Goal: Check status: Check status

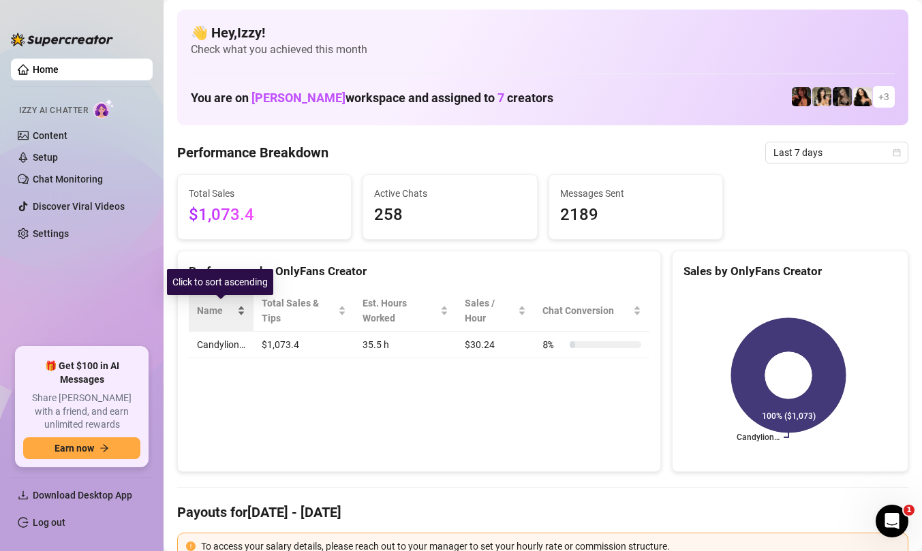
click at [241, 315] on div "Name" at bounding box center [221, 310] width 48 height 15
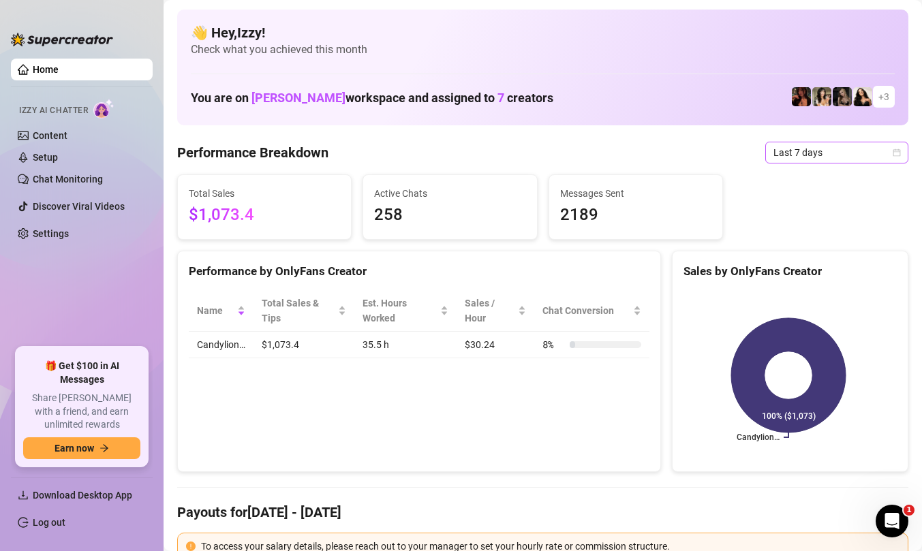
click at [893, 153] on icon "calendar" at bounding box center [897, 153] width 8 height 8
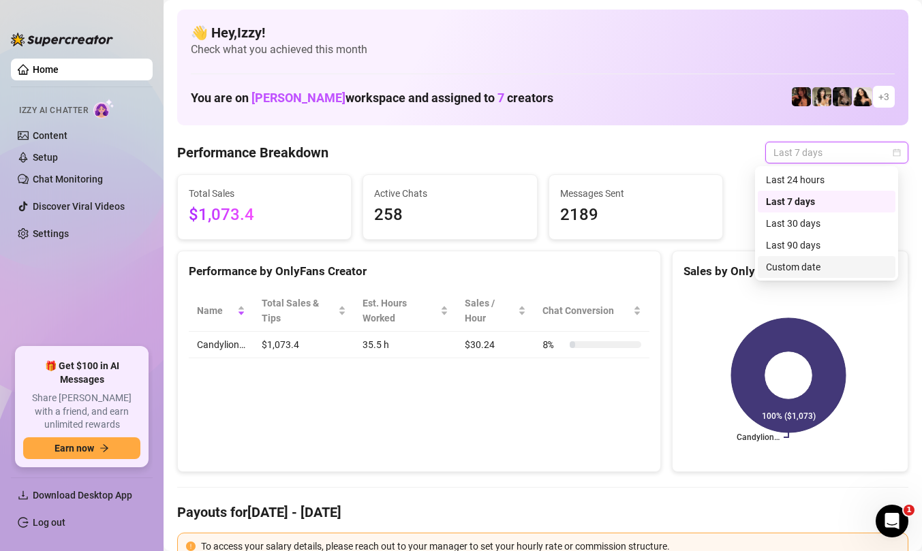
click at [796, 267] on div "Custom date" at bounding box center [826, 267] width 121 height 15
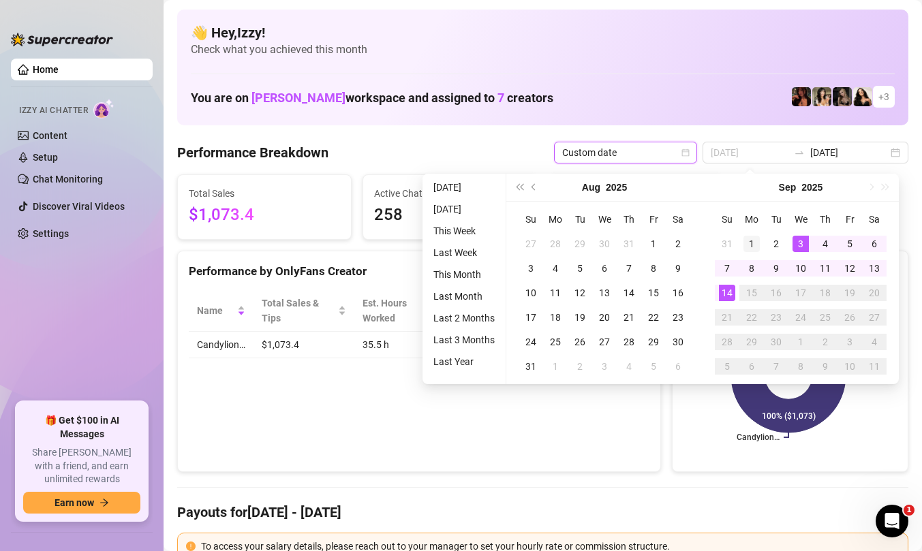
type input "[DATE]"
click at [752, 239] on div "1" at bounding box center [752, 244] width 16 height 16
type input "[DATE]"
click at [726, 292] on div "14" at bounding box center [727, 293] width 16 height 16
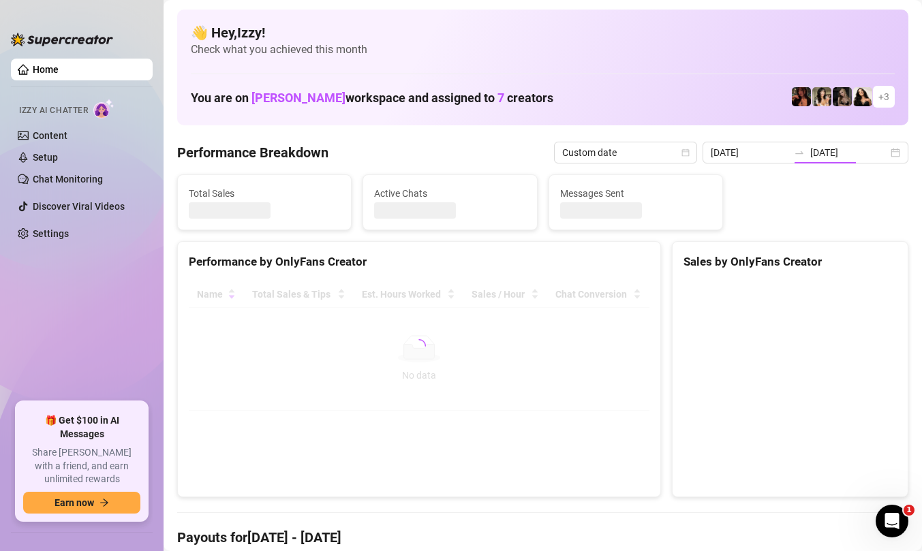
type input "[DATE]"
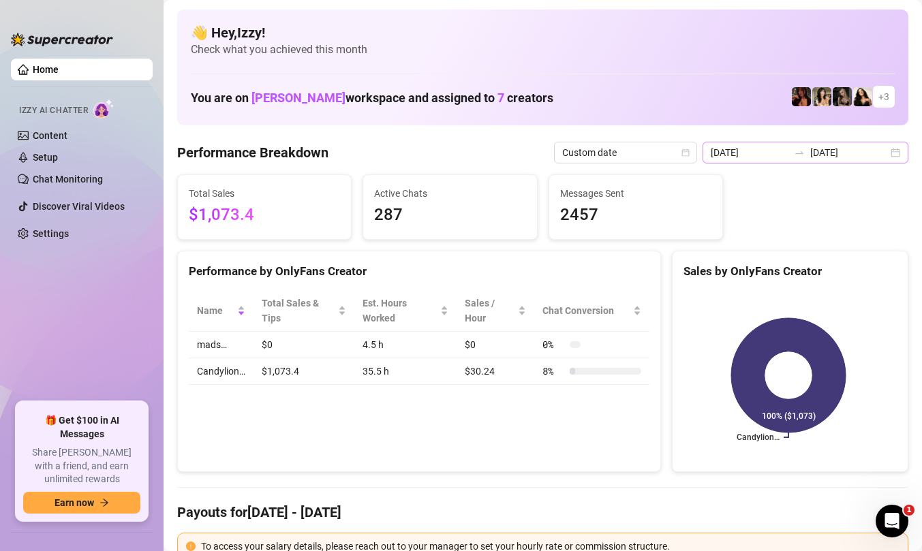
click at [886, 155] on div "[DATE] [DATE]" at bounding box center [806, 153] width 206 height 22
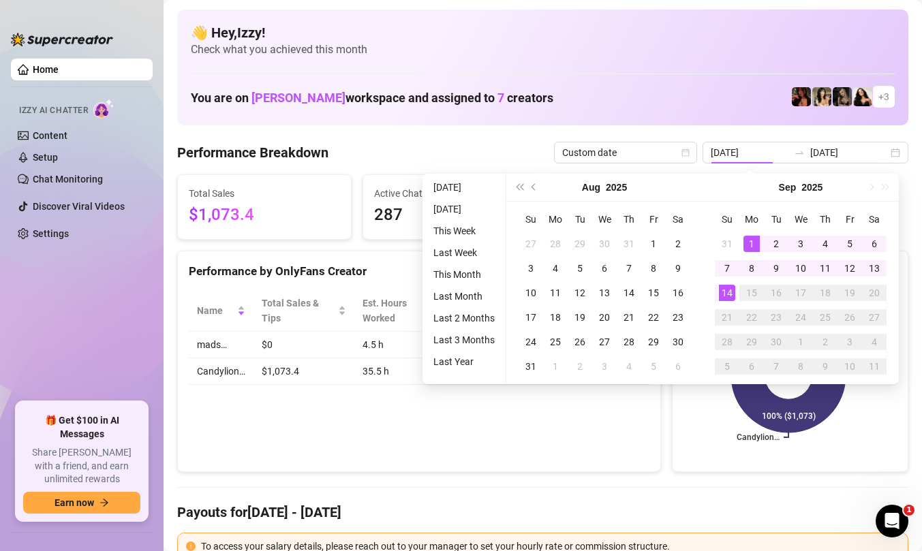
click at [673, 111] on div "You are on [PERSON_NAME] workspace and assigned to 7 creators + 3" at bounding box center [543, 96] width 704 height 29
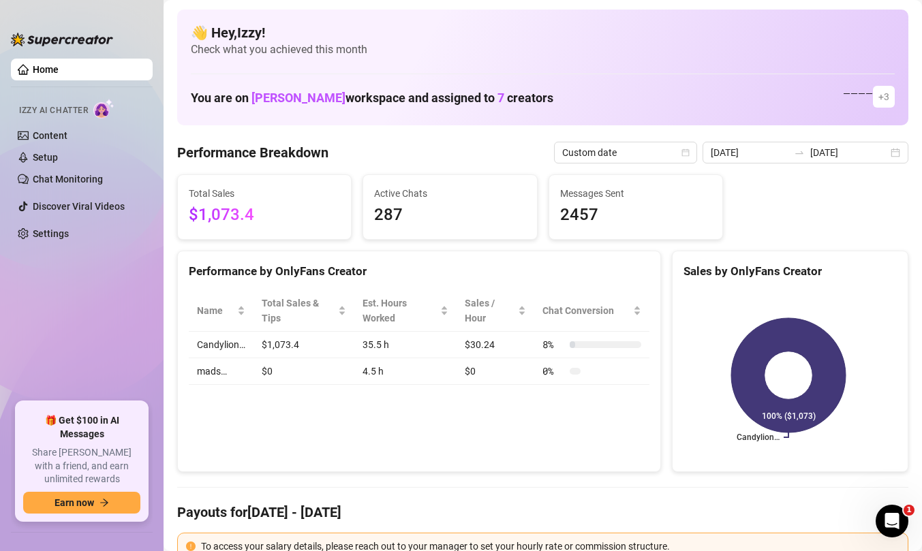
click at [264, 217] on span "$1,073.4" at bounding box center [264, 215] width 151 height 26
click at [885, 151] on div "[DATE] [DATE]" at bounding box center [806, 153] width 206 height 22
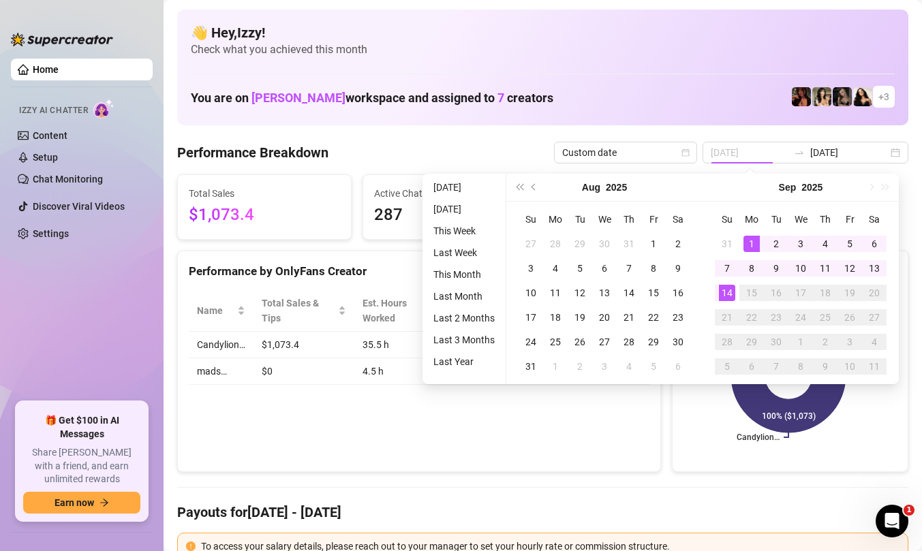
click at [753, 239] on div "1" at bounding box center [752, 244] width 16 height 16
type input "[DATE]"
click at [726, 294] on div "14" at bounding box center [727, 293] width 16 height 16
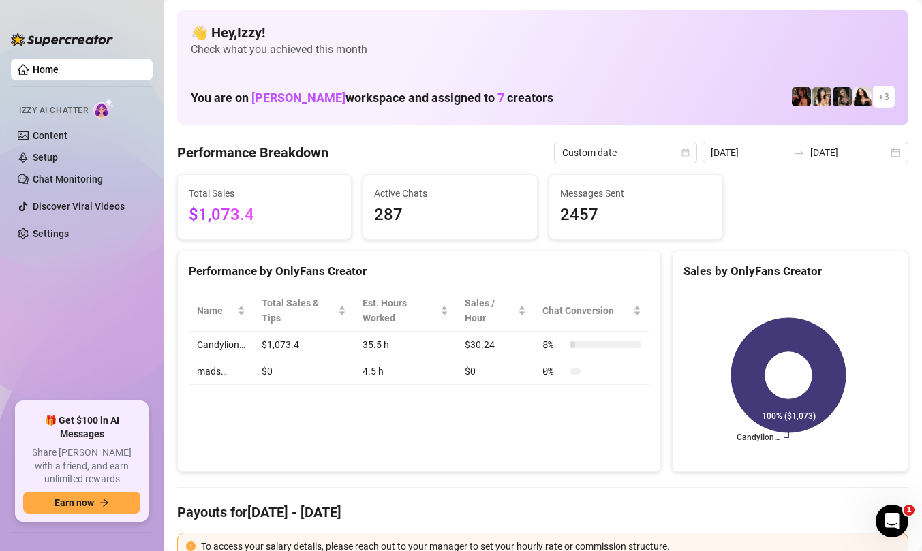
click at [215, 213] on span "$1,073.4" at bounding box center [264, 215] width 151 height 26
click at [690, 154] on icon "calendar" at bounding box center [686, 153] width 8 height 8
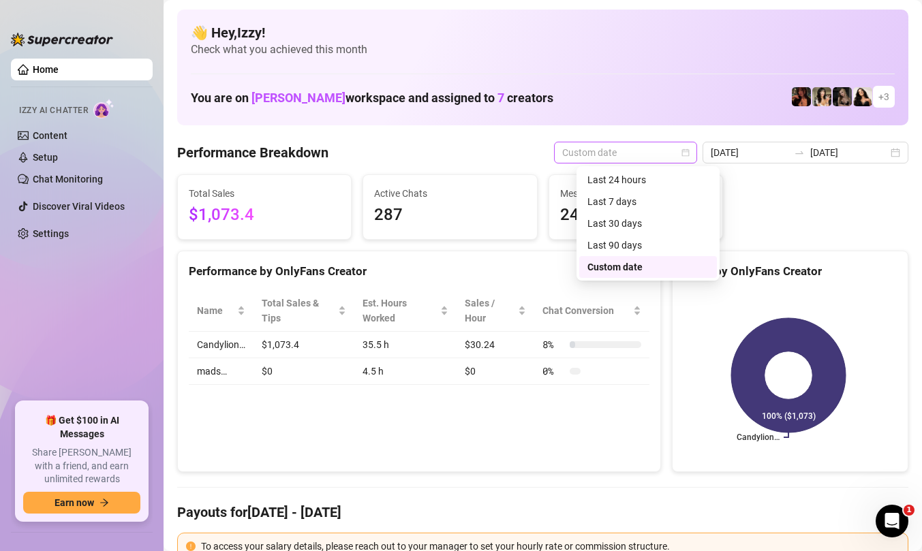
click at [690, 154] on icon "calendar" at bounding box center [686, 153] width 8 height 8
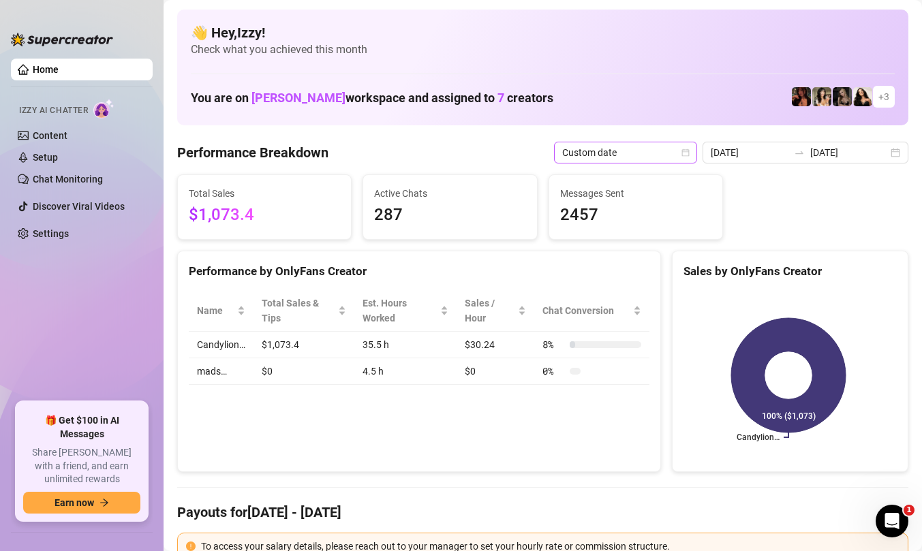
click at [689, 147] on span "Custom date" at bounding box center [625, 152] width 127 height 20
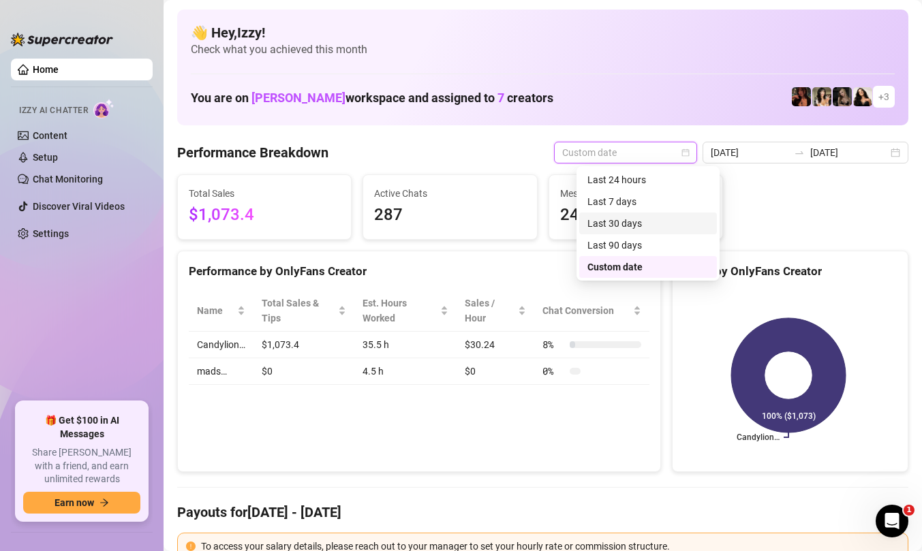
click at [667, 223] on div "Last 30 days" at bounding box center [647, 223] width 121 height 15
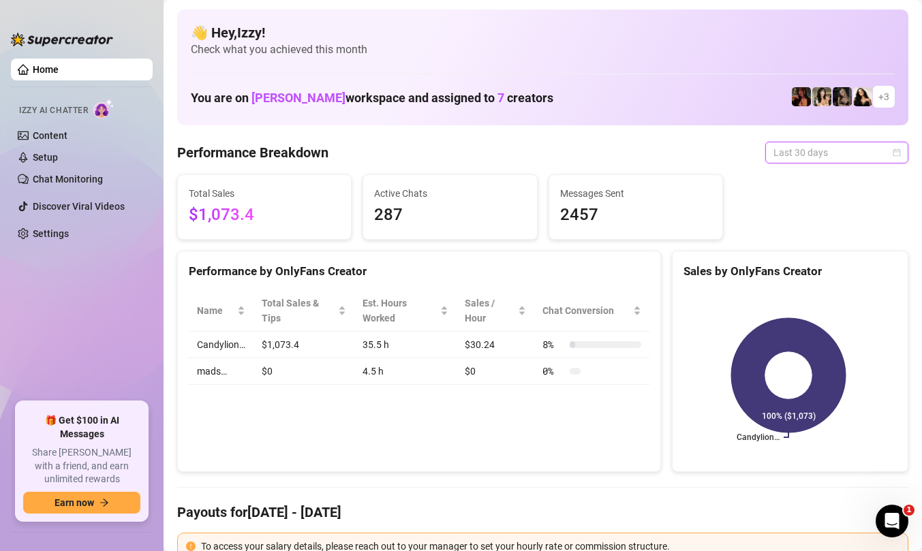
click at [876, 151] on span "Last 30 days" at bounding box center [837, 152] width 127 height 20
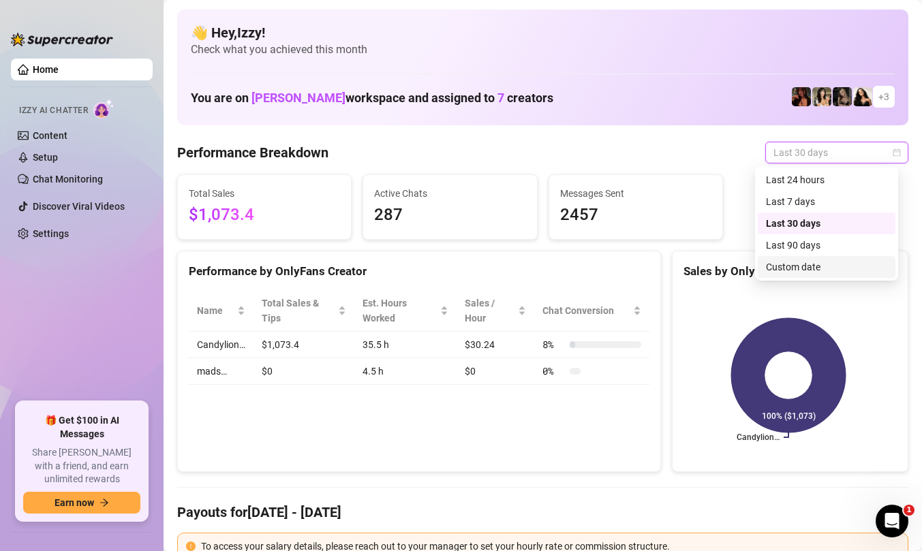
click at [788, 271] on div "Custom date" at bounding box center [826, 267] width 121 height 15
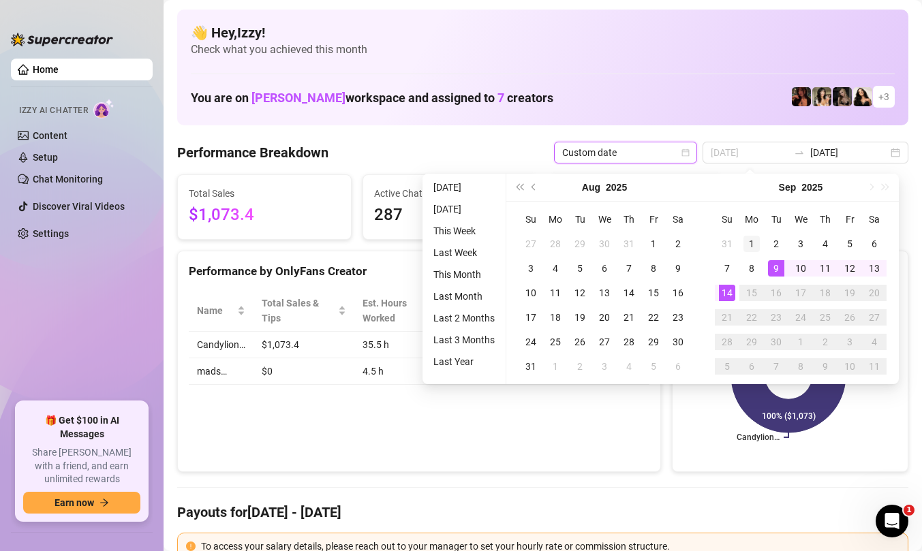
type input "[DATE]"
click at [752, 239] on div "1" at bounding box center [752, 244] width 16 height 16
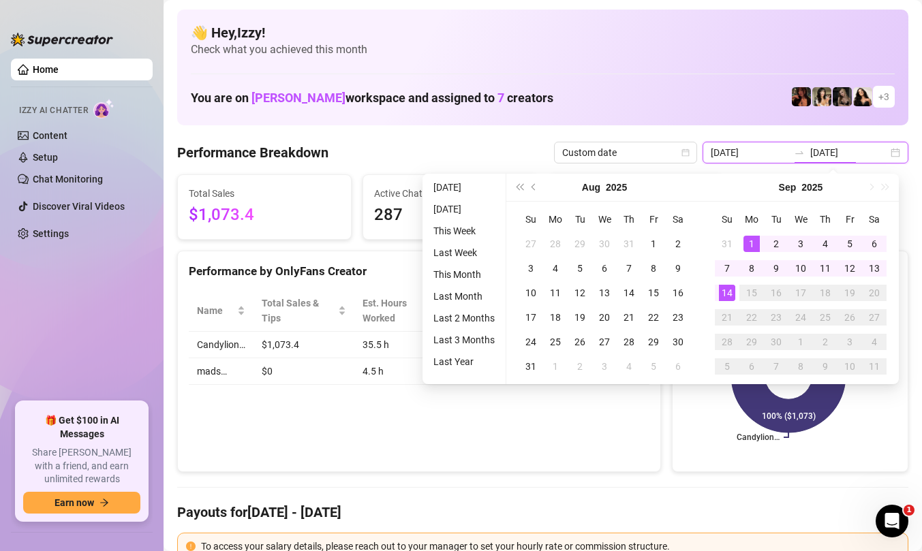
type input "[DATE]"
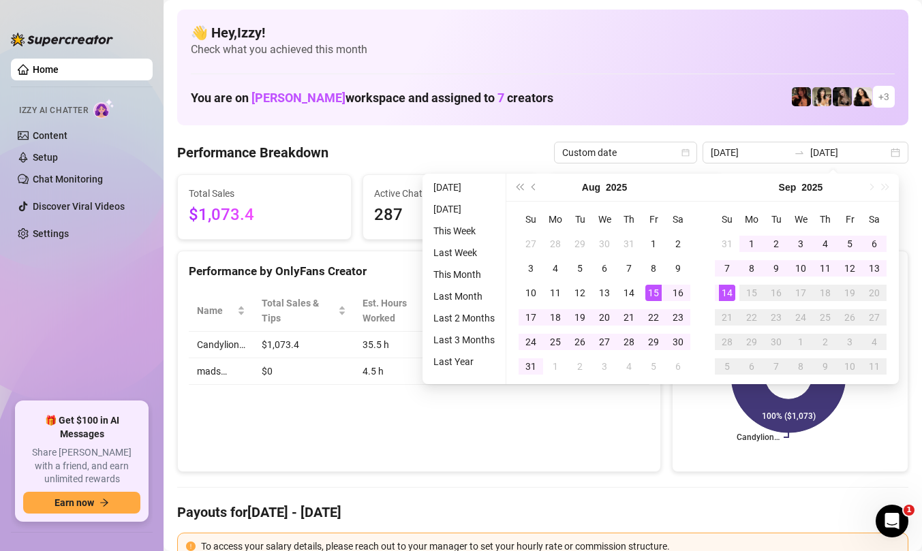
click at [684, 95] on div "You are on [PERSON_NAME] workspace and assigned to 7 creators + 3" at bounding box center [543, 96] width 704 height 29
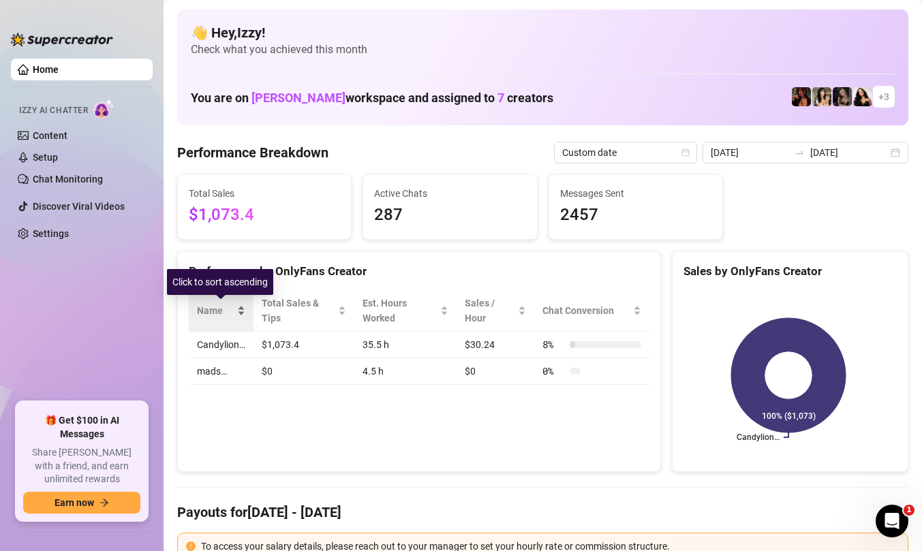
click at [241, 316] on div "Name" at bounding box center [221, 310] width 48 height 15
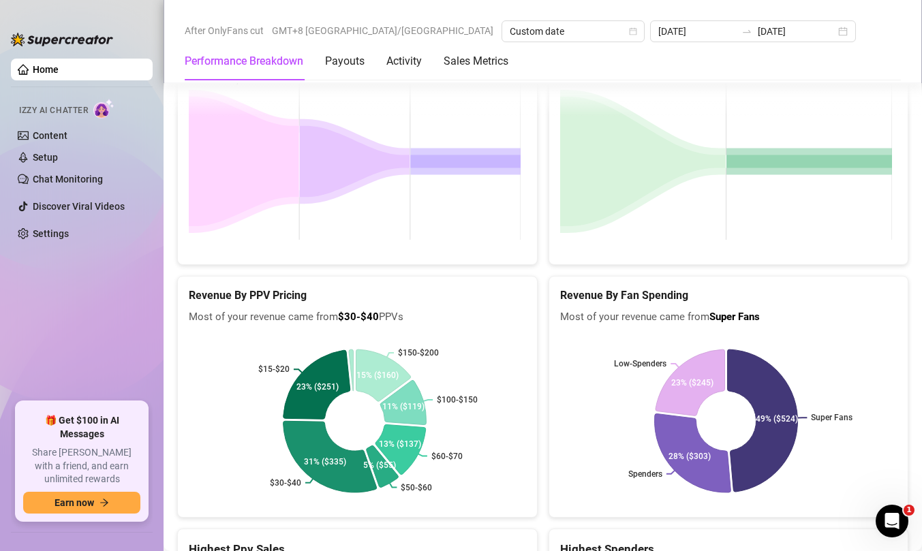
scroll to position [2237, 0]
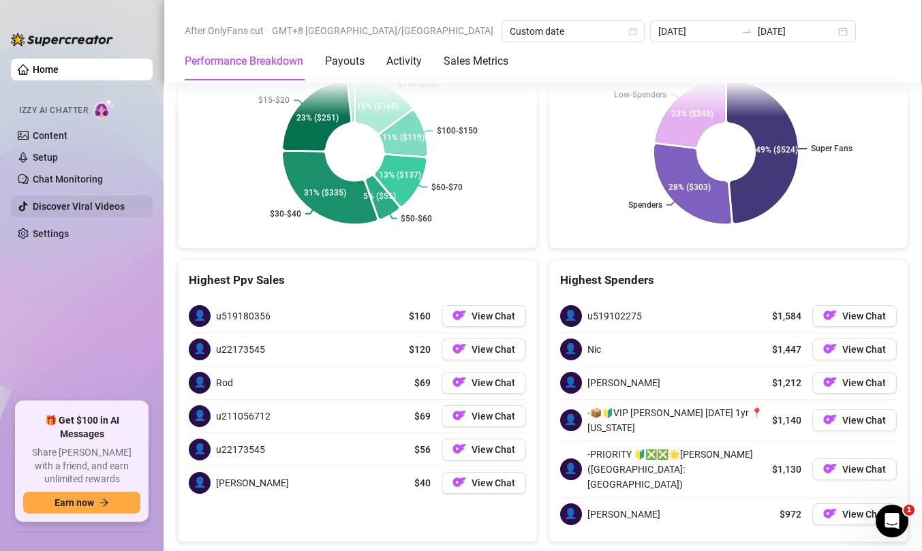
scroll to position [2237, 0]
click at [467, 62] on Metrics "Sales Metrics" at bounding box center [476, 61] width 65 height 16
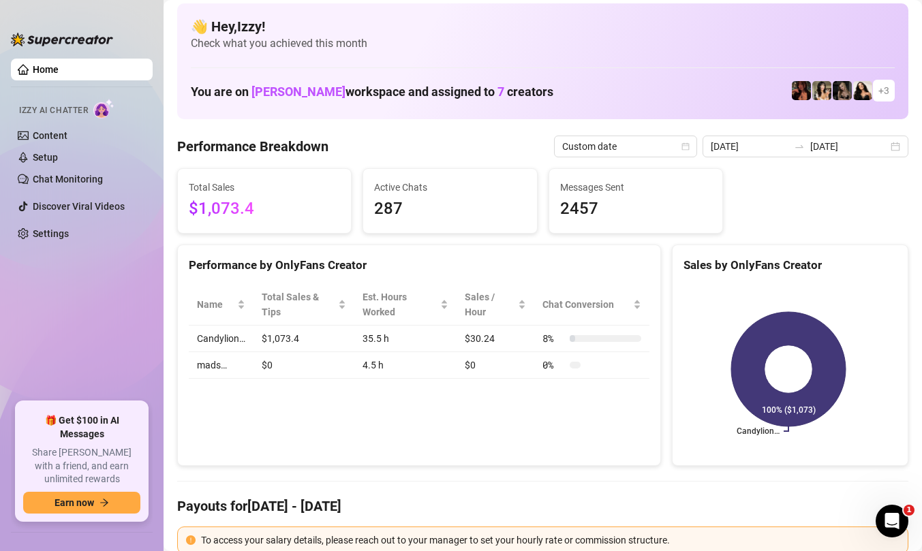
scroll to position [0, 0]
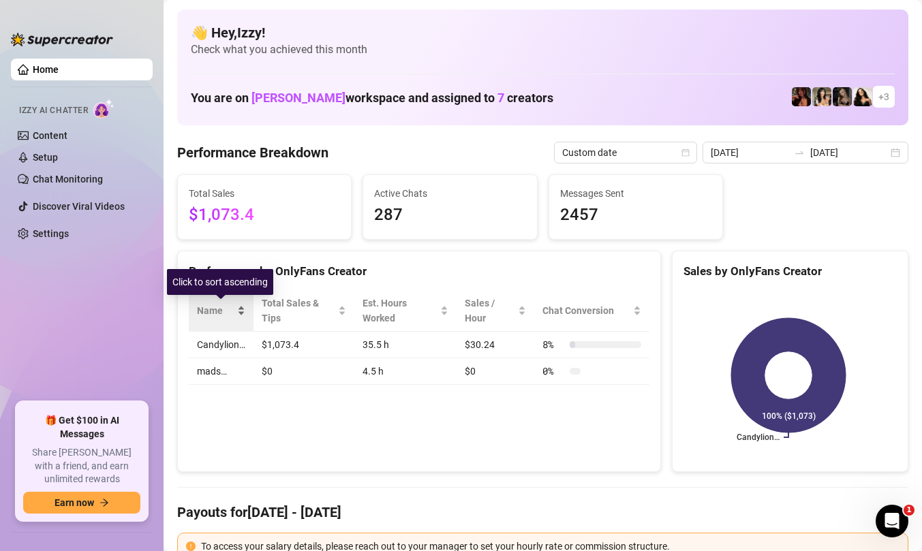
click at [239, 316] on div "Name" at bounding box center [221, 310] width 48 height 15
click at [239, 315] on div "Name" at bounding box center [221, 310] width 48 height 15
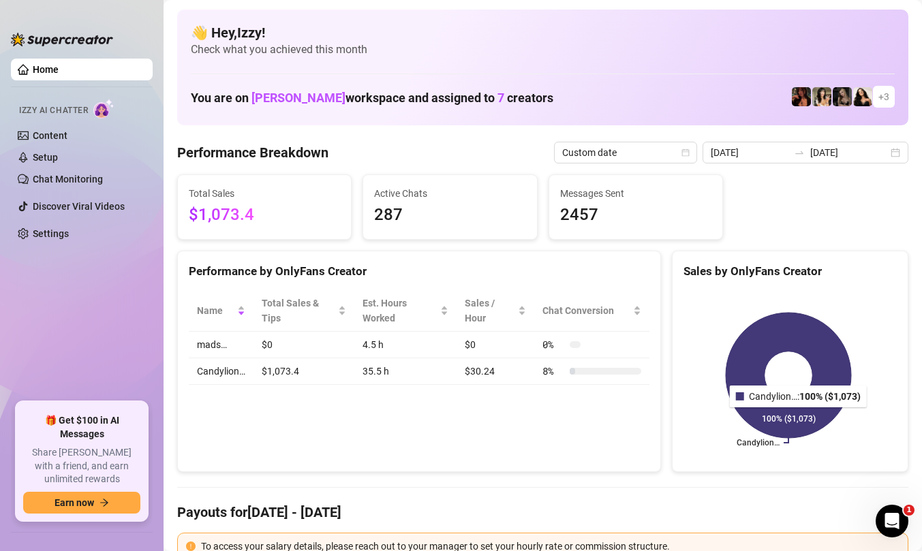
click at [786, 423] on icon at bounding box center [788, 375] width 125 height 125
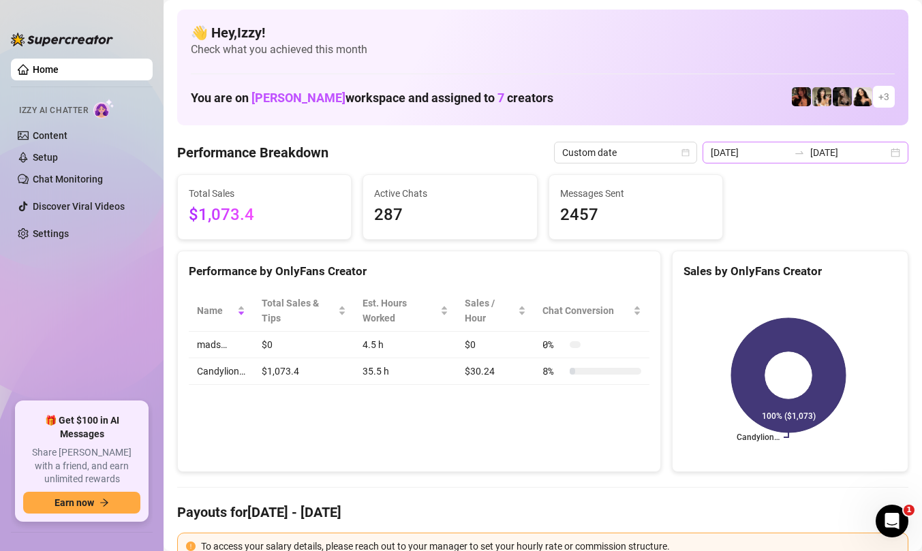
click at [880, 154] on div "[DATE] [DATE]" at bounding box center [806, 153] width 206 height 22
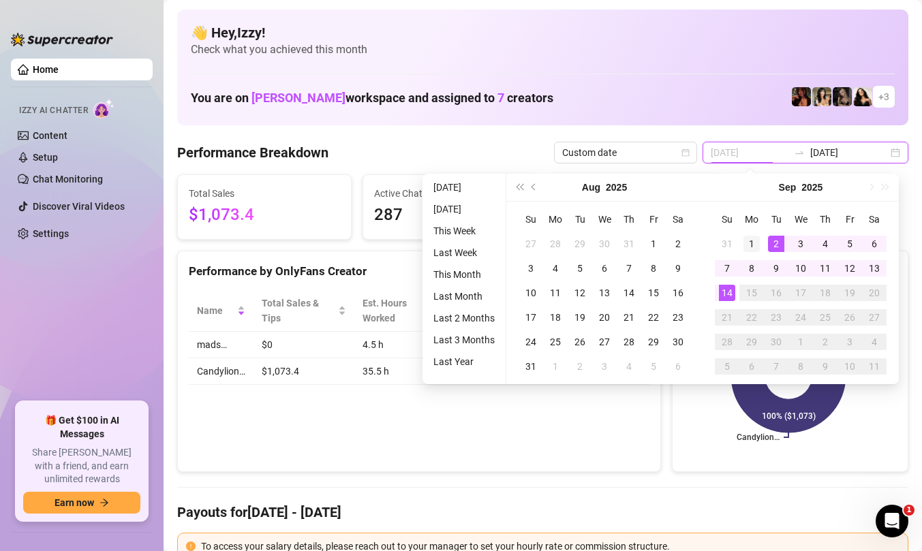
type input "[DATE]"
click at [753, 241] on div "1" at bounding box center [752, 244] width 16 height 16
type input "[DATE]"
click at [732, 100] on div "You are on [PERSON_NAME] workspace and assigned to 7 creators + 3" at bounding box center [543, 96] width 704 height 29
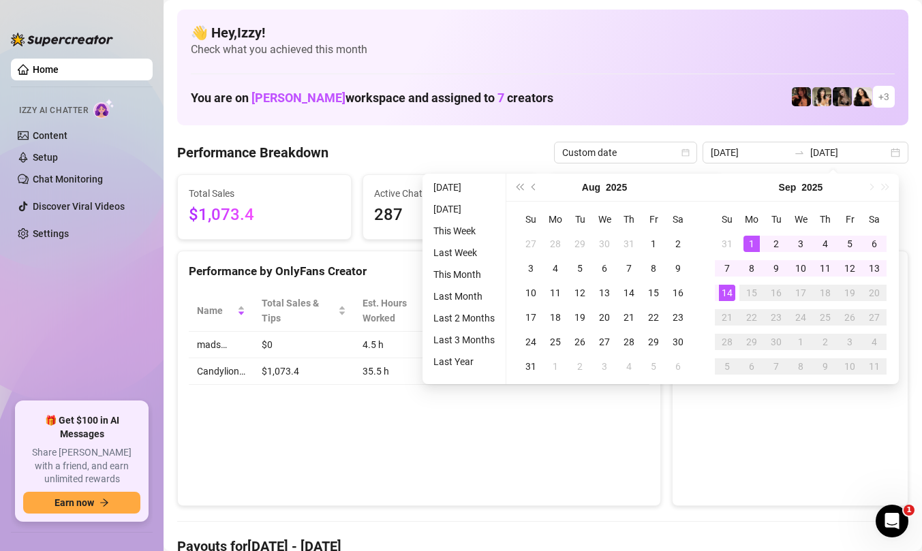
type input "[DATE]"
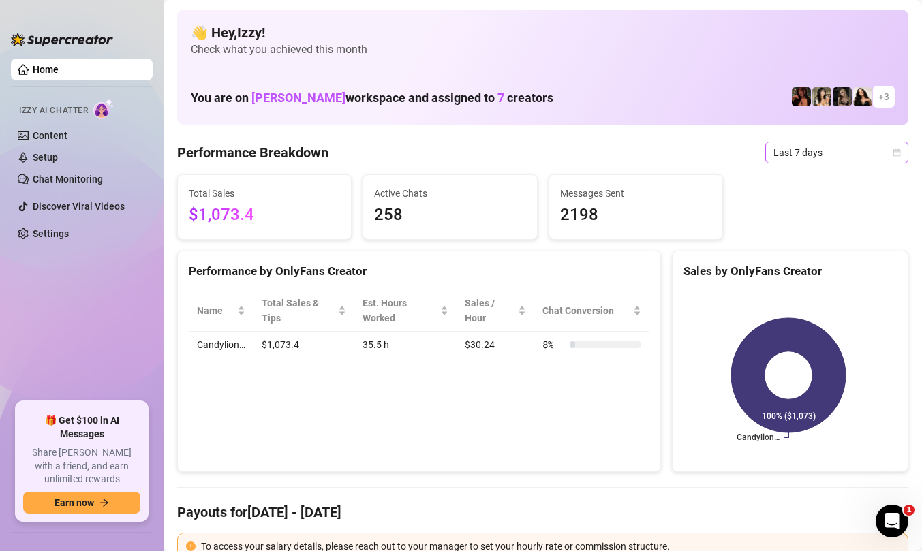
click at [810, 155] on span "Last 7 days" at bounding box center [837, 152] width 127 height 20
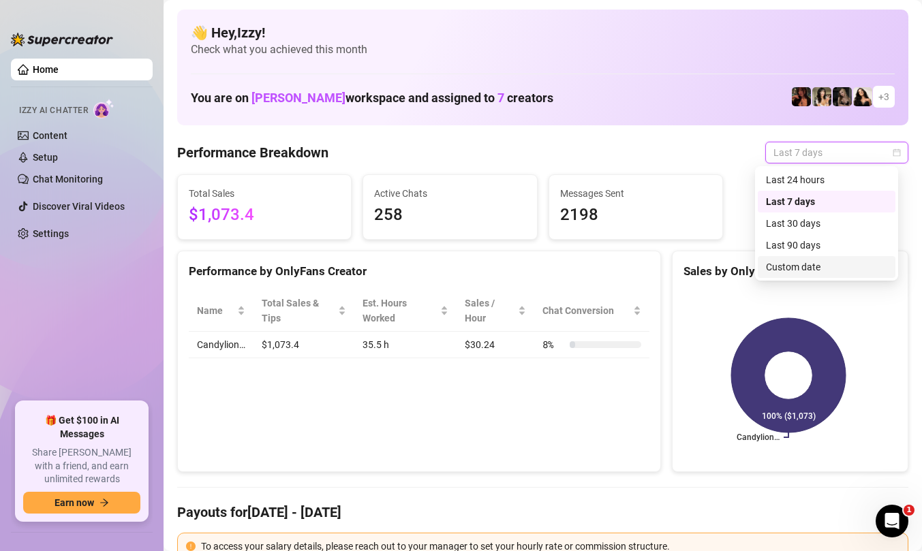
click at [788, 264] on div "Custom date" at bounding box center [826, 267] width 121 height 15
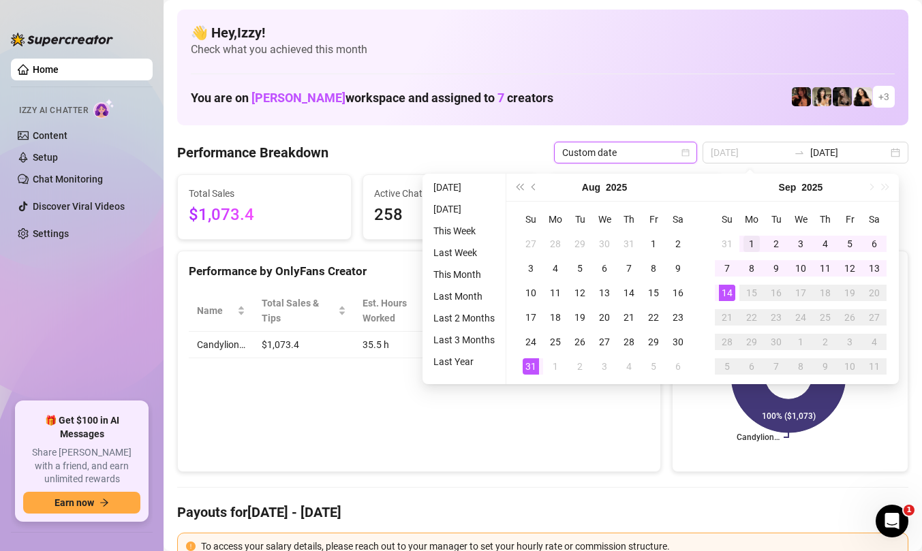
type input "[DATE]"
click at [752, 244] on div "1" at bounding box center [752, 244] width 16 height 16
type input "[DATE]"
click at [665, 104] on div "You are on [PERSON_NAME] workspace and assigned to 7 creators + 3" at bounding box center [543, 96] width 704 height 29
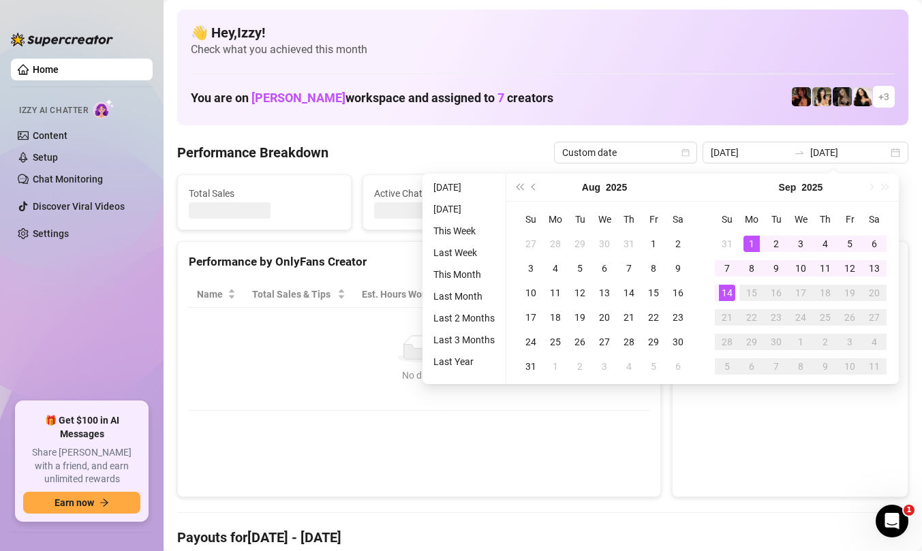
type input "[DATE]"
